Goal: Transaction & Acquisition: Purchase product/service

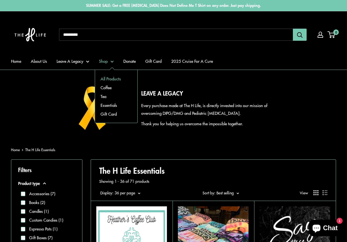
click at [117, 79] on link "All Products" at bounding box center [116, 78] width 42 height 9
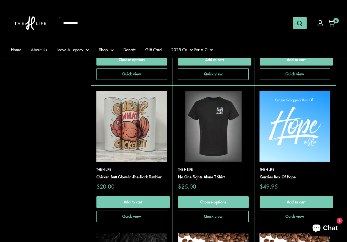
scroll to position [673, 0]
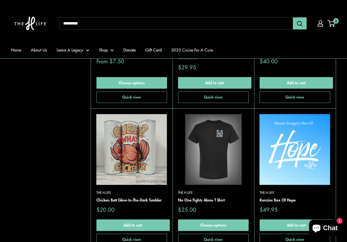
click at [0, 0] on select "**********" at bounding box center [0, 0] width 0 height 0
click at [262, 32] on div "Home About Us Leave A Legacy Shop Donate Gift Card 2025 Cruise For A Cure Need …" at bounding box center [173, 24] width 325 height 36
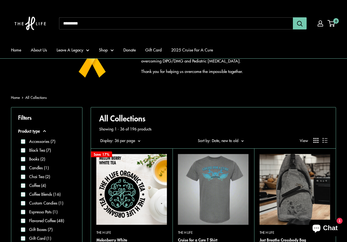
scroll to position [56, 0]
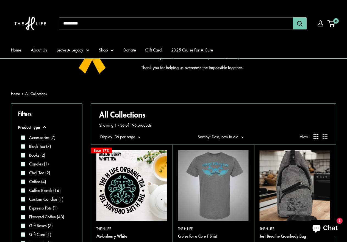
click at [46, 137] on label "Accessories (7)" at bounding box center [40, 137] width 30 height 6
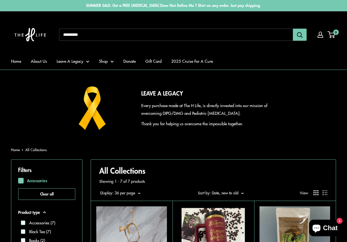
scroll to position [56, 0]
